Goal: Task Accomplishment & Management: Use online tool/utility

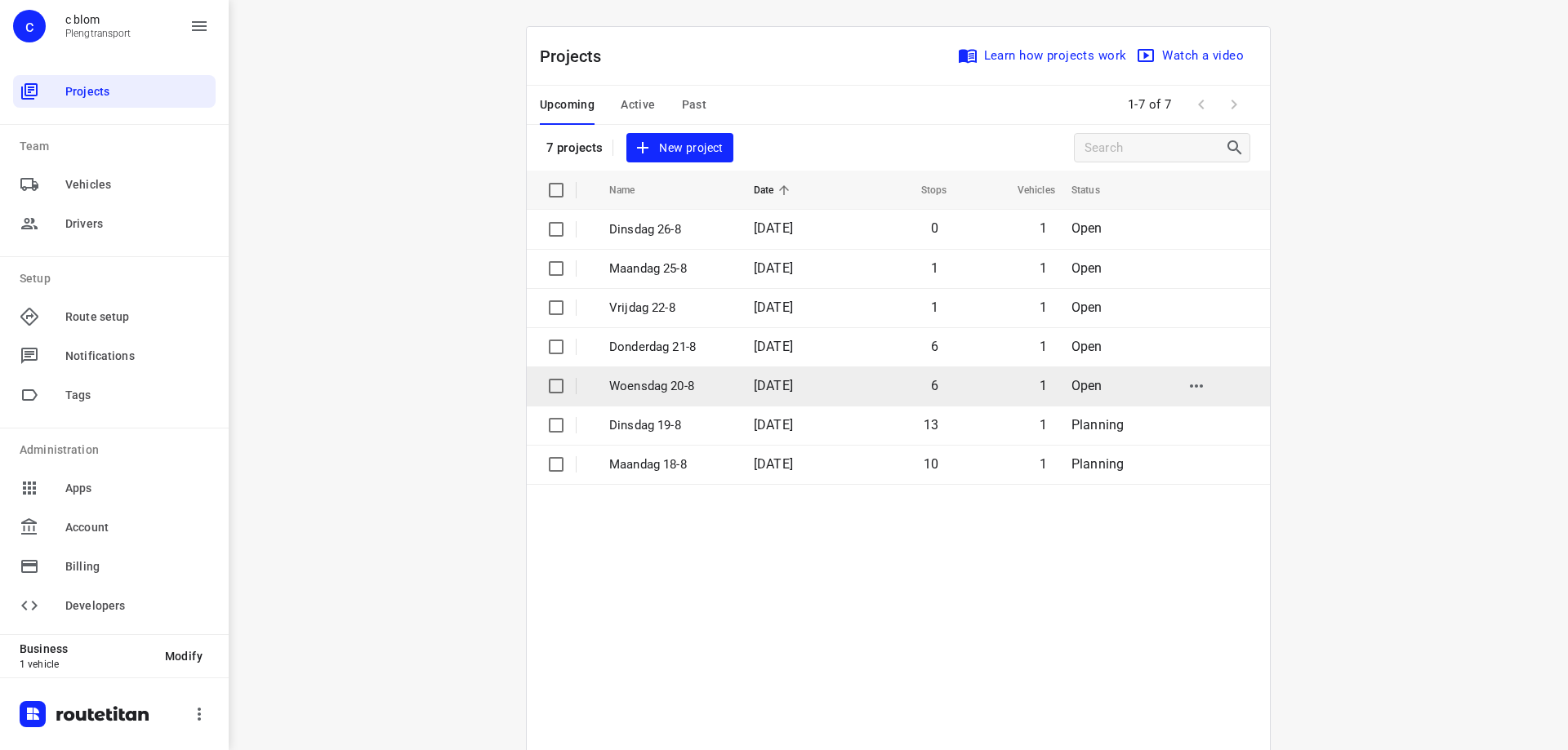
click at [721, 388] on td "Woensdag 20-8" at bounding box center [667, 386] width 148 height 39
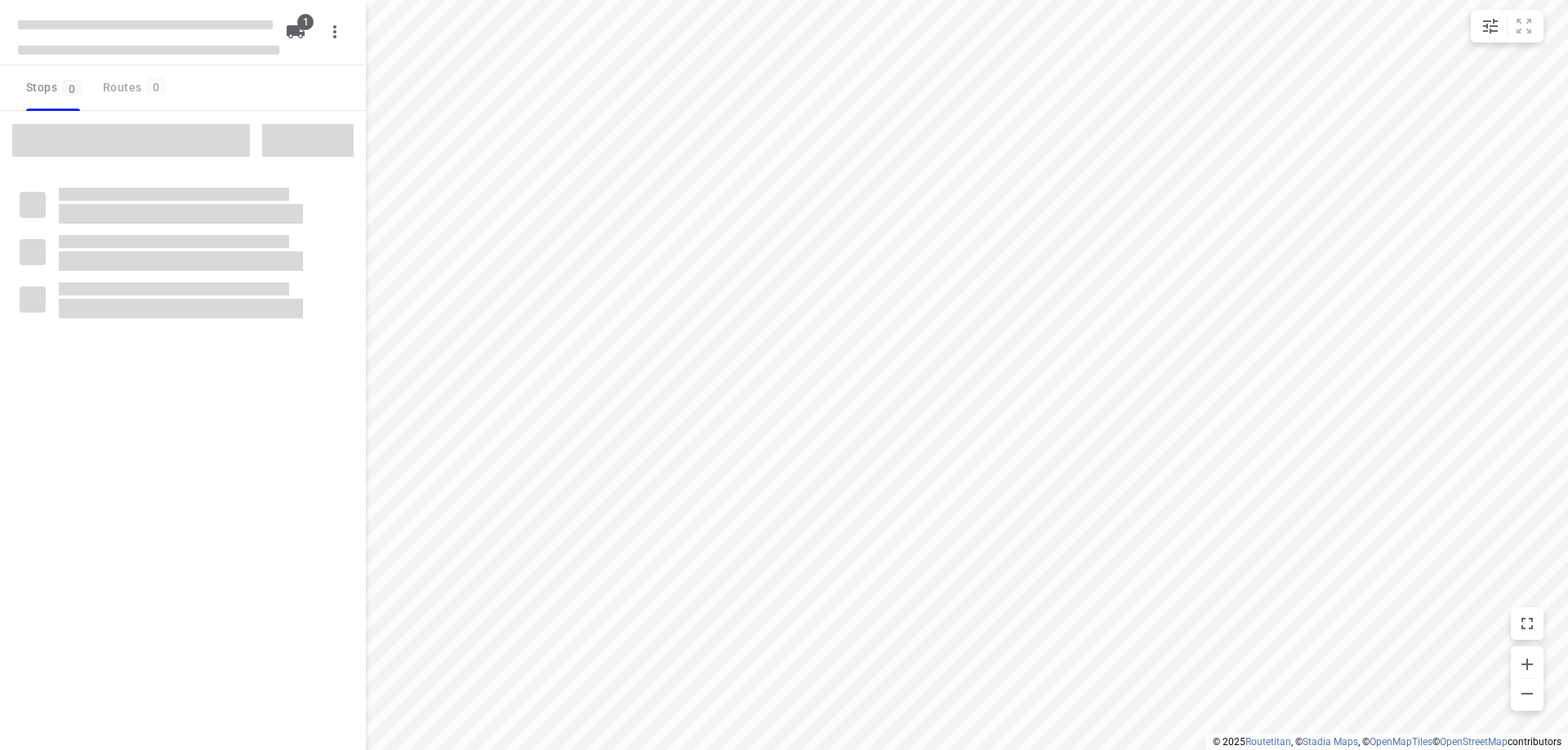
type input "distance"
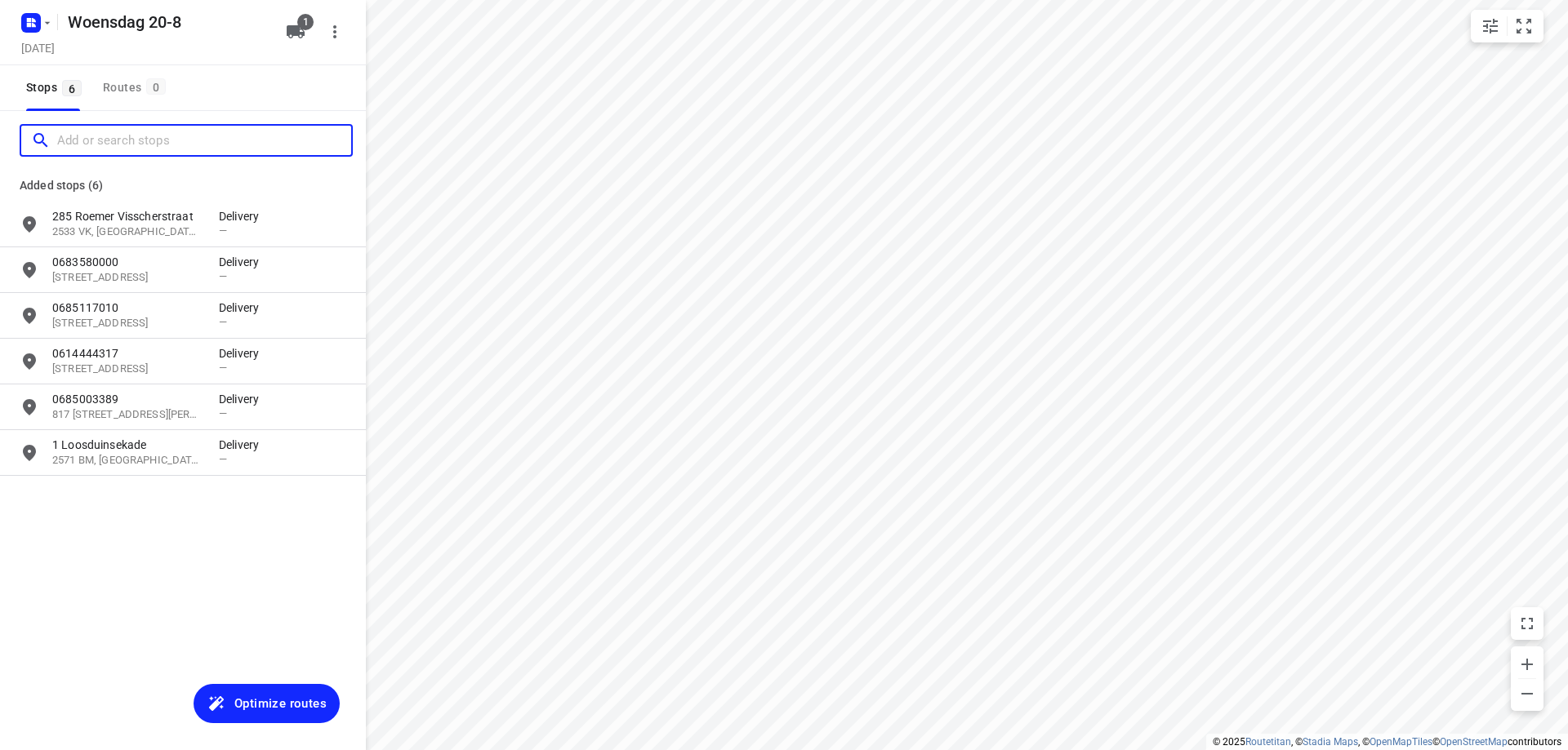
click at [115, 144] on input "Add or search stops" at bounding box center [203, 141] width 294 height 26
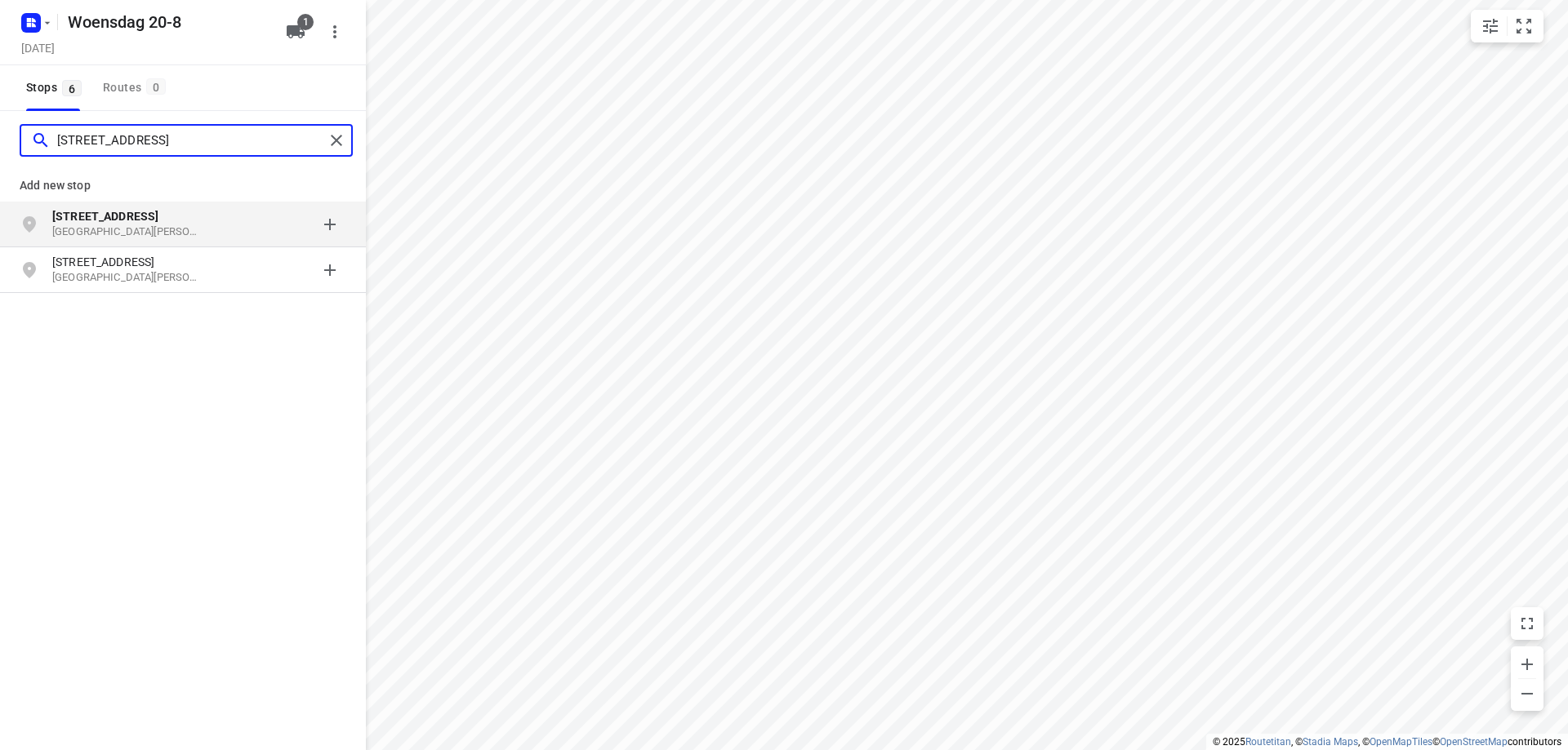
type input "[STREET_ADDRESS]"
click at [144, 224] on p "[GEOGRAPHIC_DATA][PERSON_NAME], [GEOGRAPHIC_DATA]" at bounding box center [127, 232] width 151 height 15
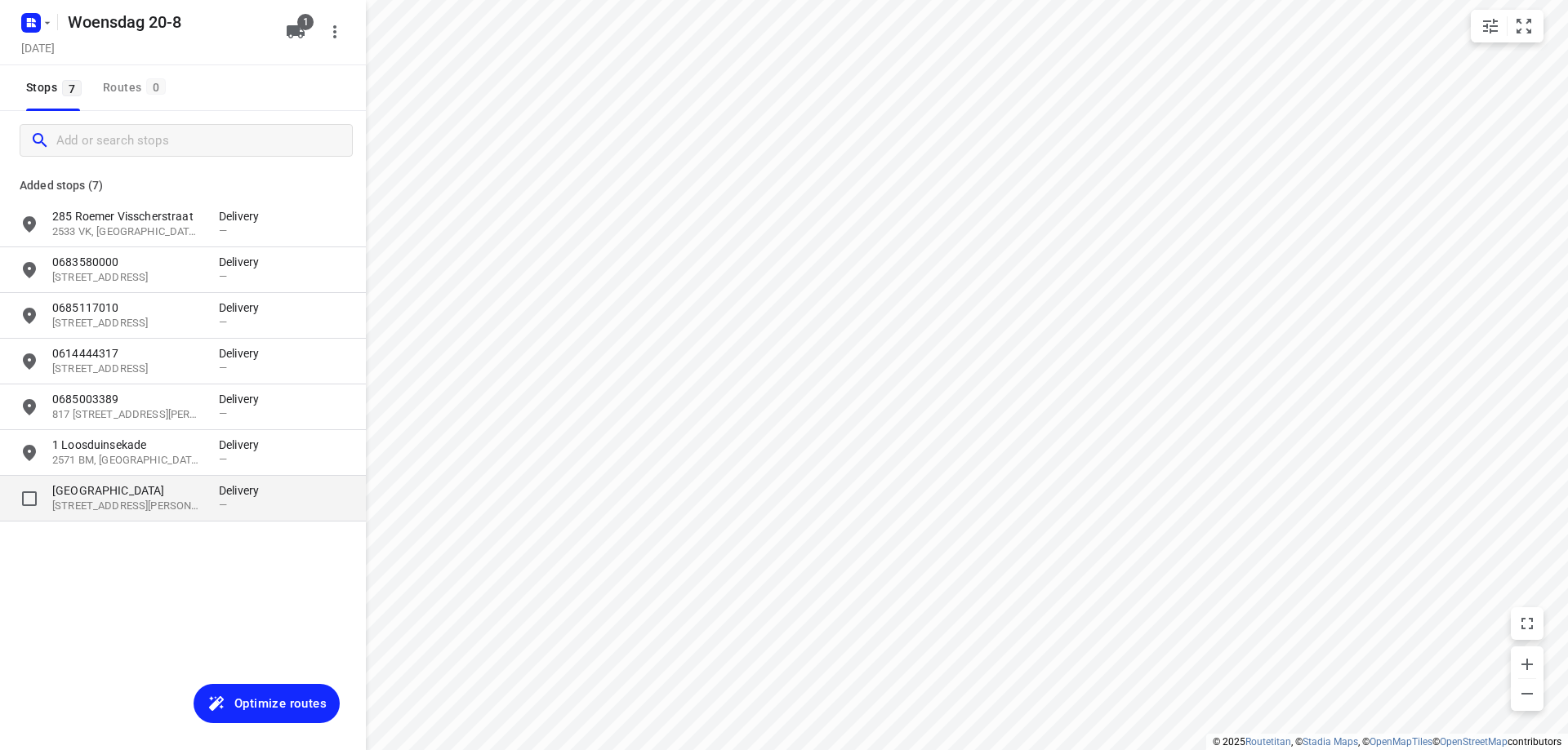
click at [168, 494] on p "[GEOGRAPHIC_DATA]" at bounding box center [127, 490] width 151 height 16
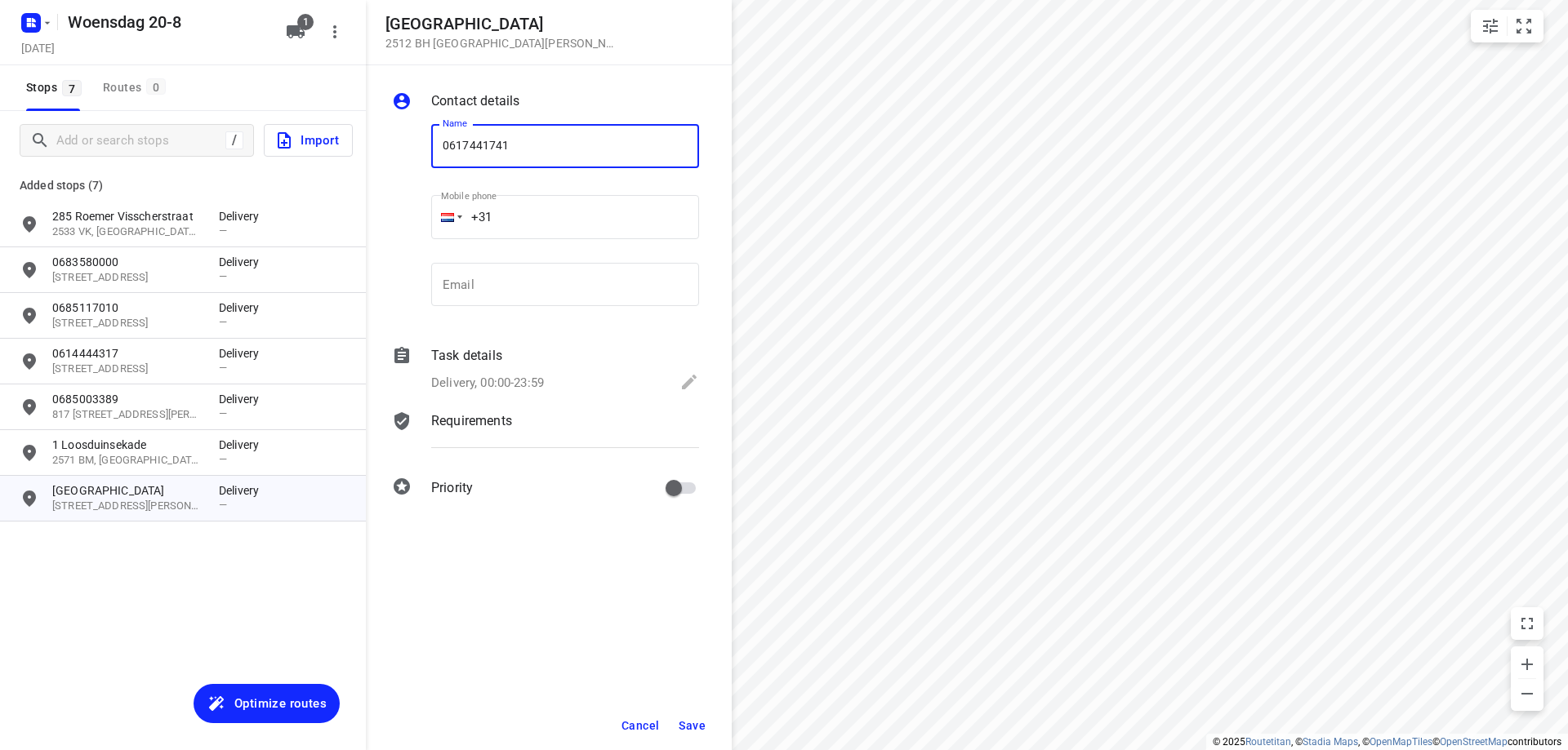
type input "0617441741"
click at [704, 720] on span "Save" at bounding box center [692, 724] width 27 height 13
